Goal: Task Accomplishment & Management: Manage account settings

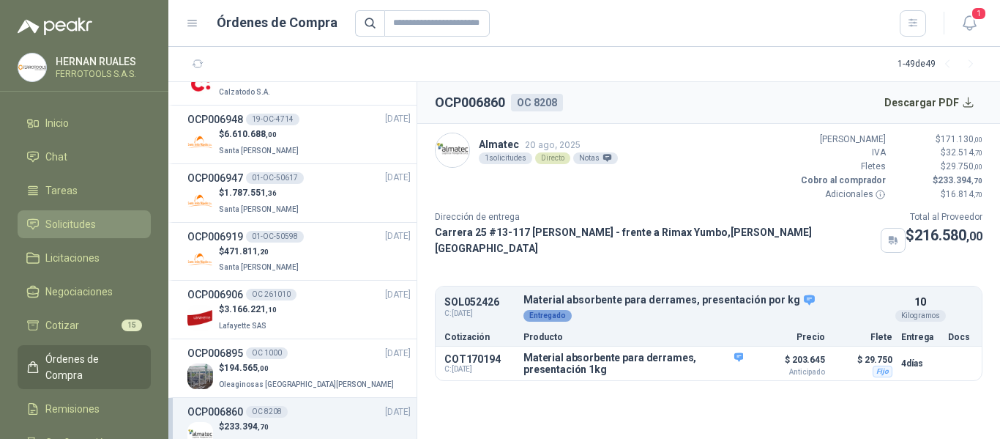
scroll to position [366, 0]
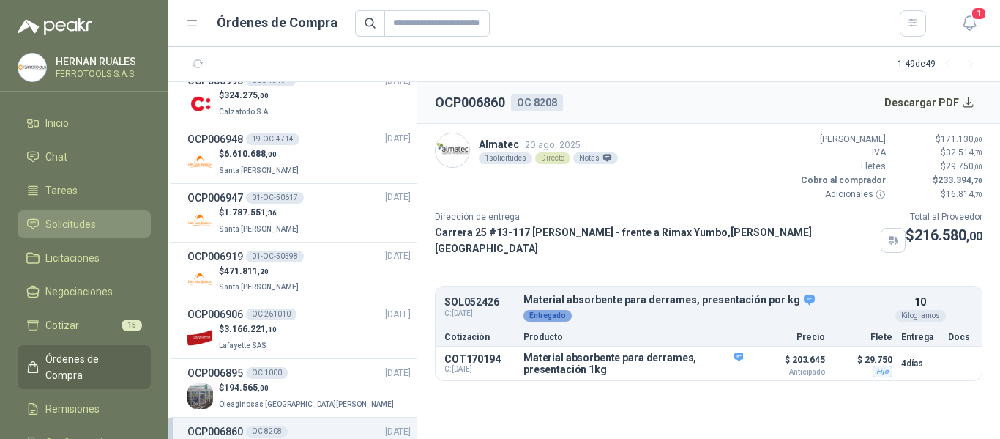
click at [75, 227] on span "Solicitudes" at bounding box center [70, 224] width 51 height 16
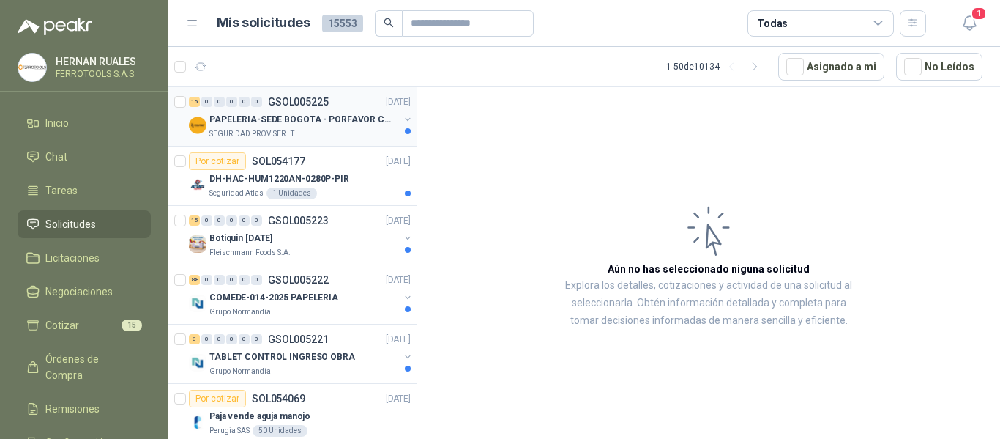
click at [316, 129] on div "SEGURIDAD PROVISER LTDA" at bounding box center [304, 134] width 190 height 12
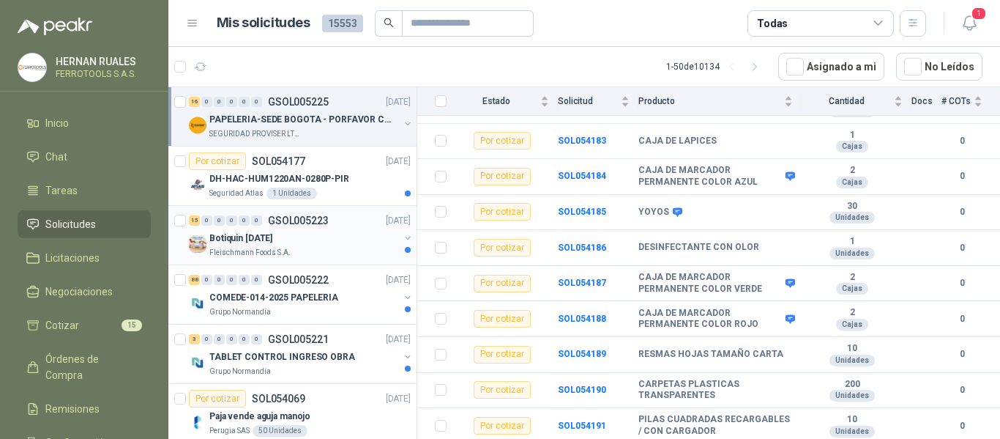
scroll to position [189, 0]
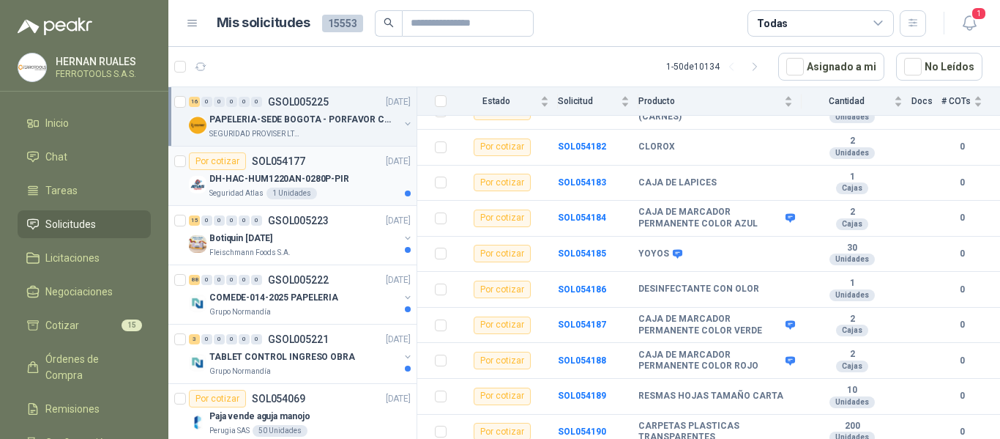
click at [345, 199] on article "Por cotizar SOL054177 [DATE] DH-HAC-HUM1220AN-0280P-PIR Seguridad Atlas 1 Unida…" at bounding box center [292, 175] width 248 height 59
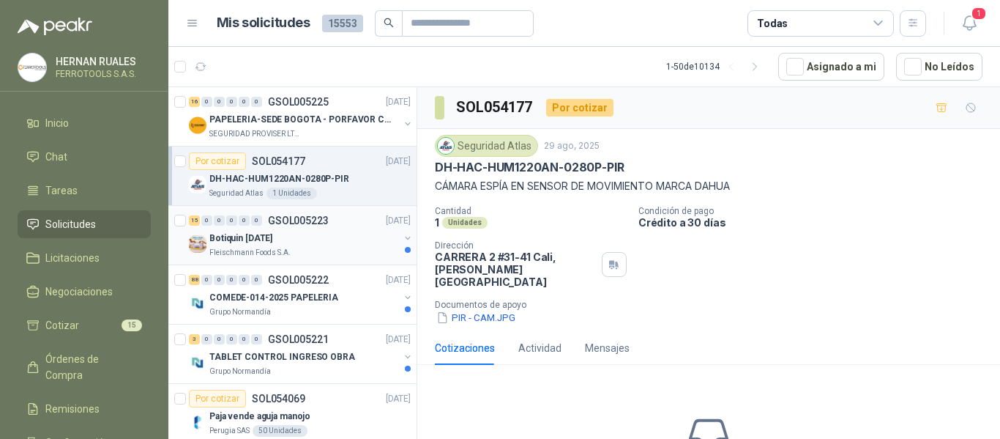
click at [343, 241] on div "Botiquin [DATE]" at bounding box center [304, 238] width 190 height 18
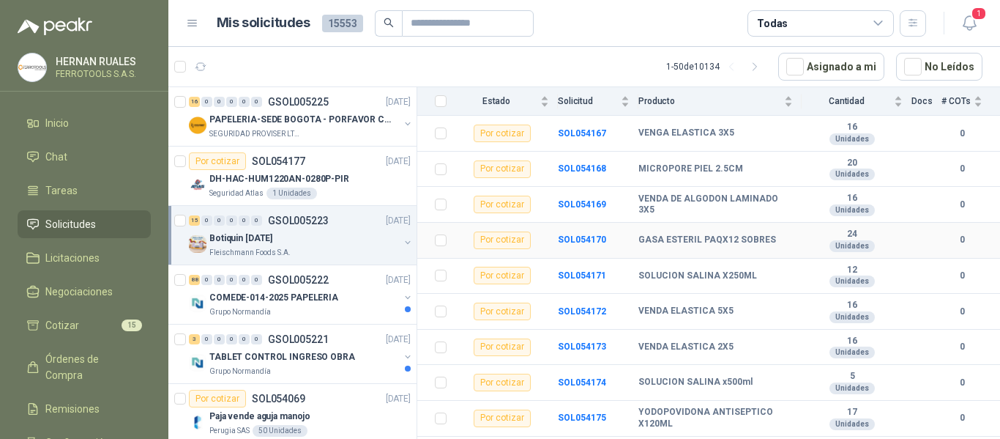
scroll to position [373, 0]
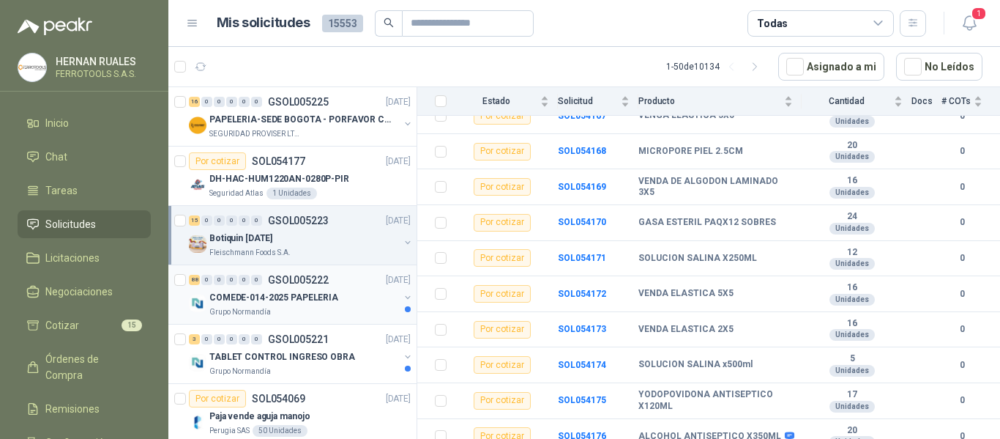
click at [341, 291] on div "COMEDE-014-2025 PAPELERIA" at bounding box center [304, 298] width 190 height 18
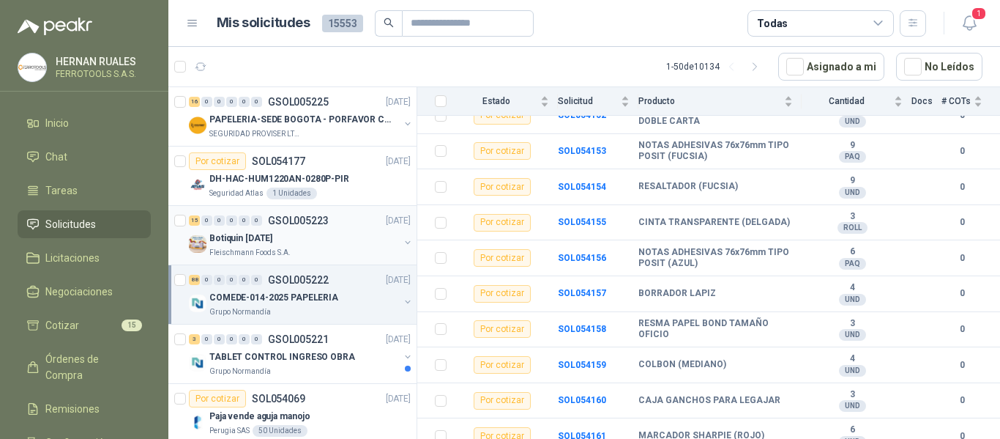
scroll to position [146, 0]
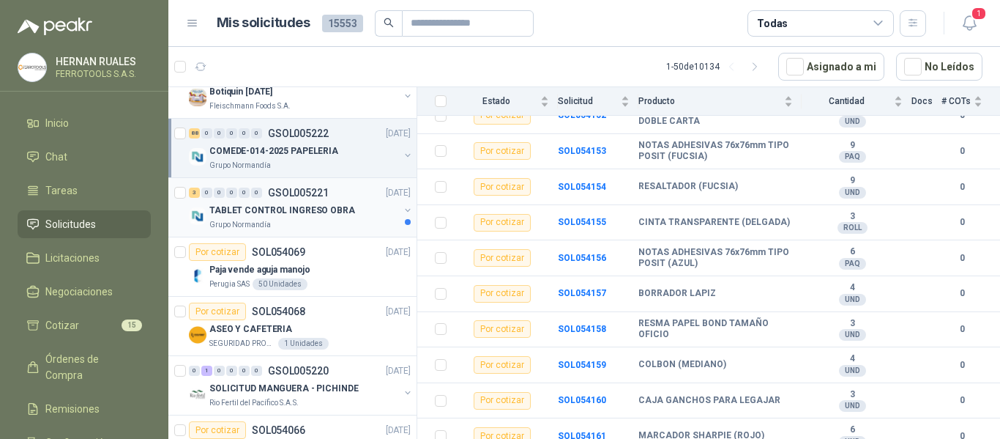
click at [338, 207] on p "TABLET CONTROL INGRESO OBRA" at bounding box center [282, 211] width 146 height 14
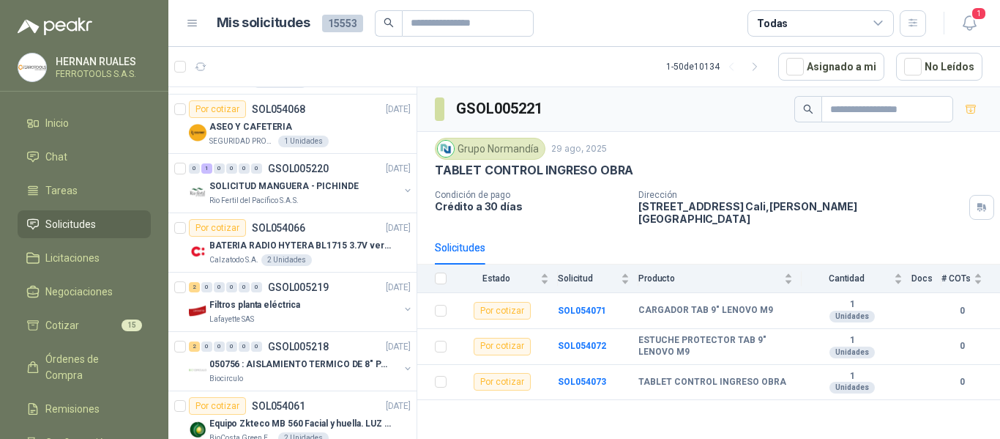
scroll to position [73, 0]
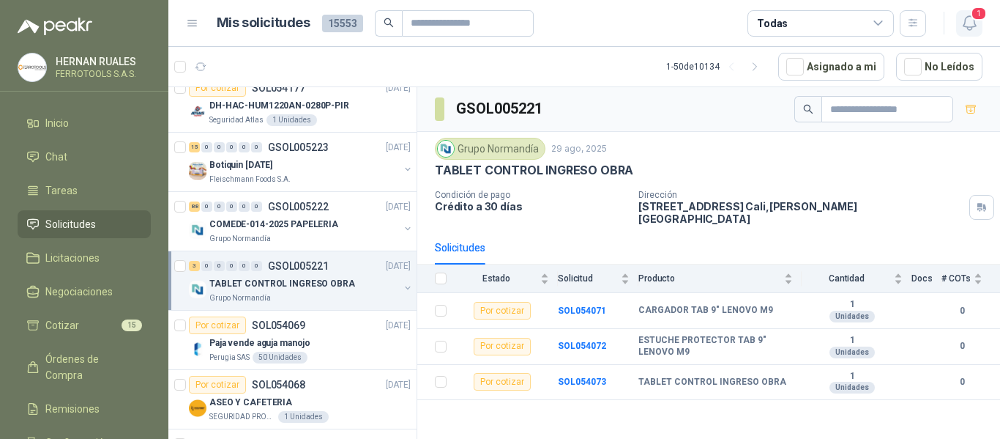
click at [981, 21] on span "1" at bounding box center [979, 14] width 16 height 14
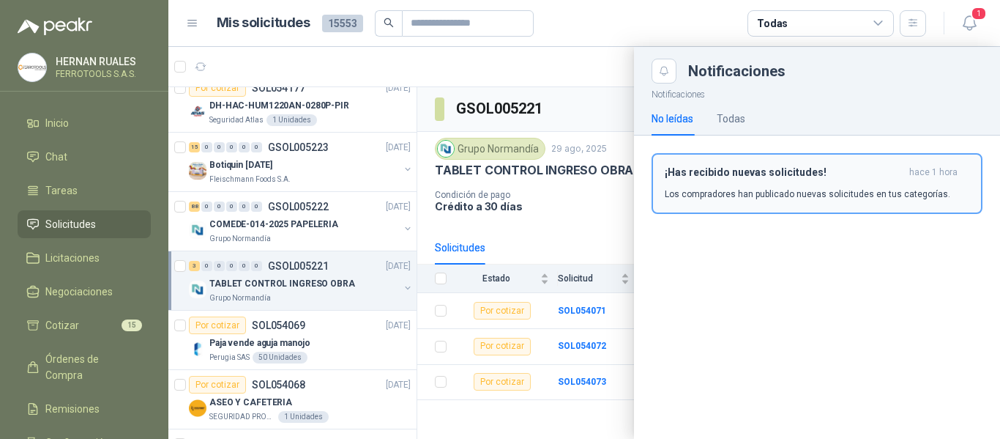
click at [777, 186] on div "¡Has recibido nuevas solicitudes! hace 1 hora Los compradores han publicado nue…" at bounding box center [817, 183] width 305 height 34
